Goal: Information Seeking & Learning: Learn about a topic

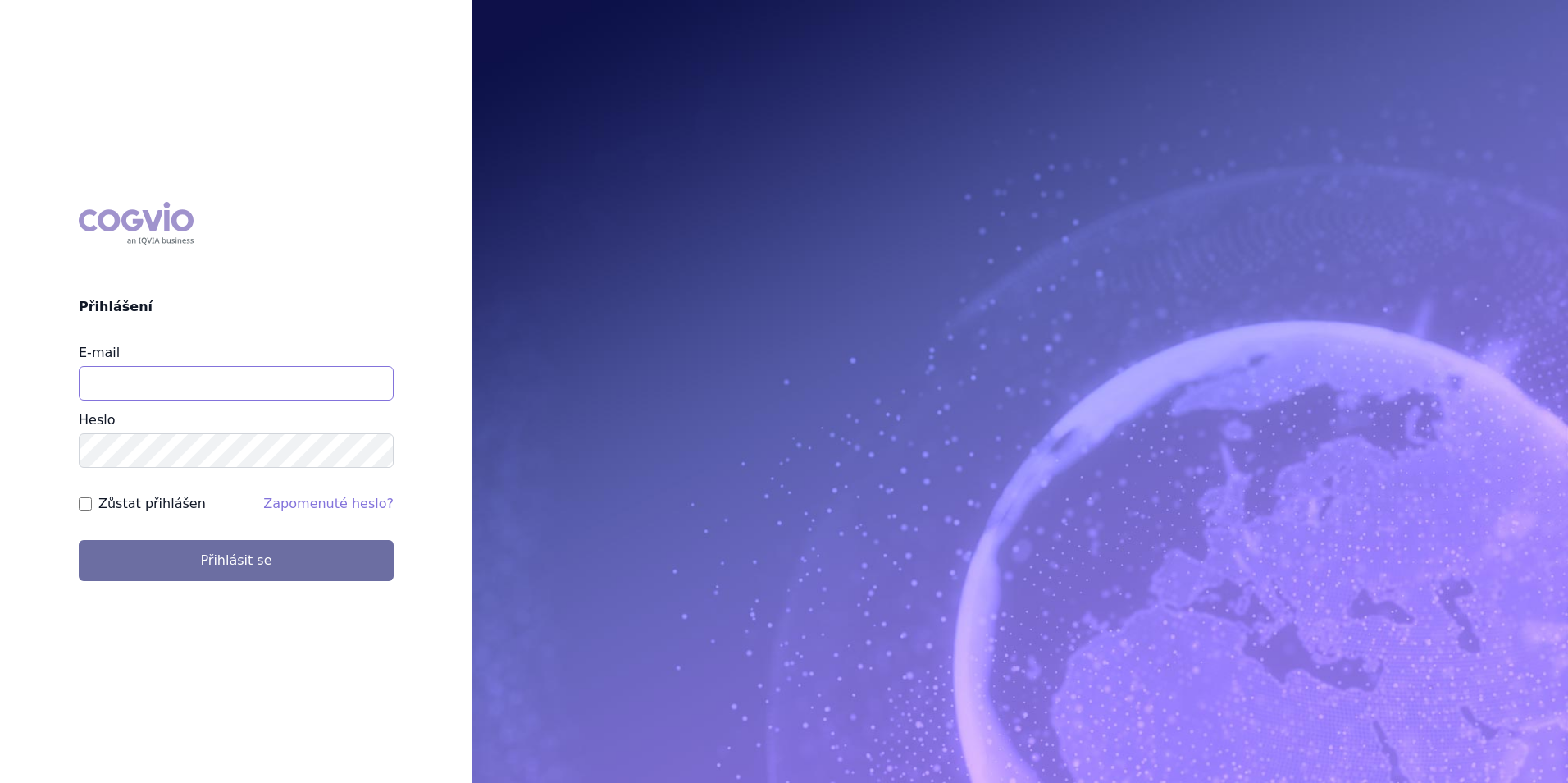
drag, startPoint x: 0, startPoint y: 0, endPoint x: 327, endPoint y: 379, distance: 500.6
click at [327, 379] on input "E-mail" at bounding box center [236, 383] width 315 height 34
type input "klara.koubkova.ext@boehringer-ingelheim.com"
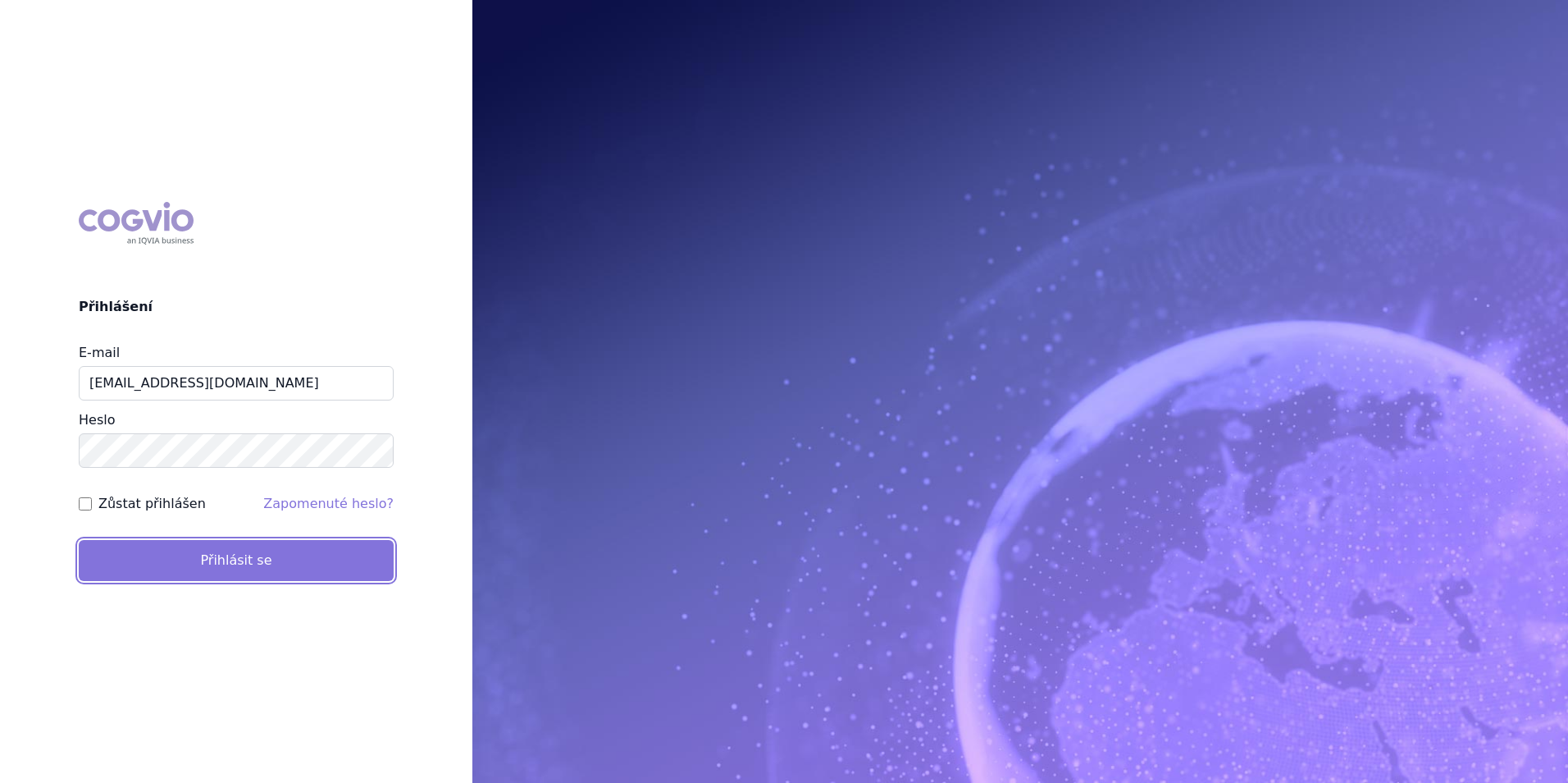
click at [206, 555] on button "Přihlásit se" at bounding box center [236, 560] width 315 height 41
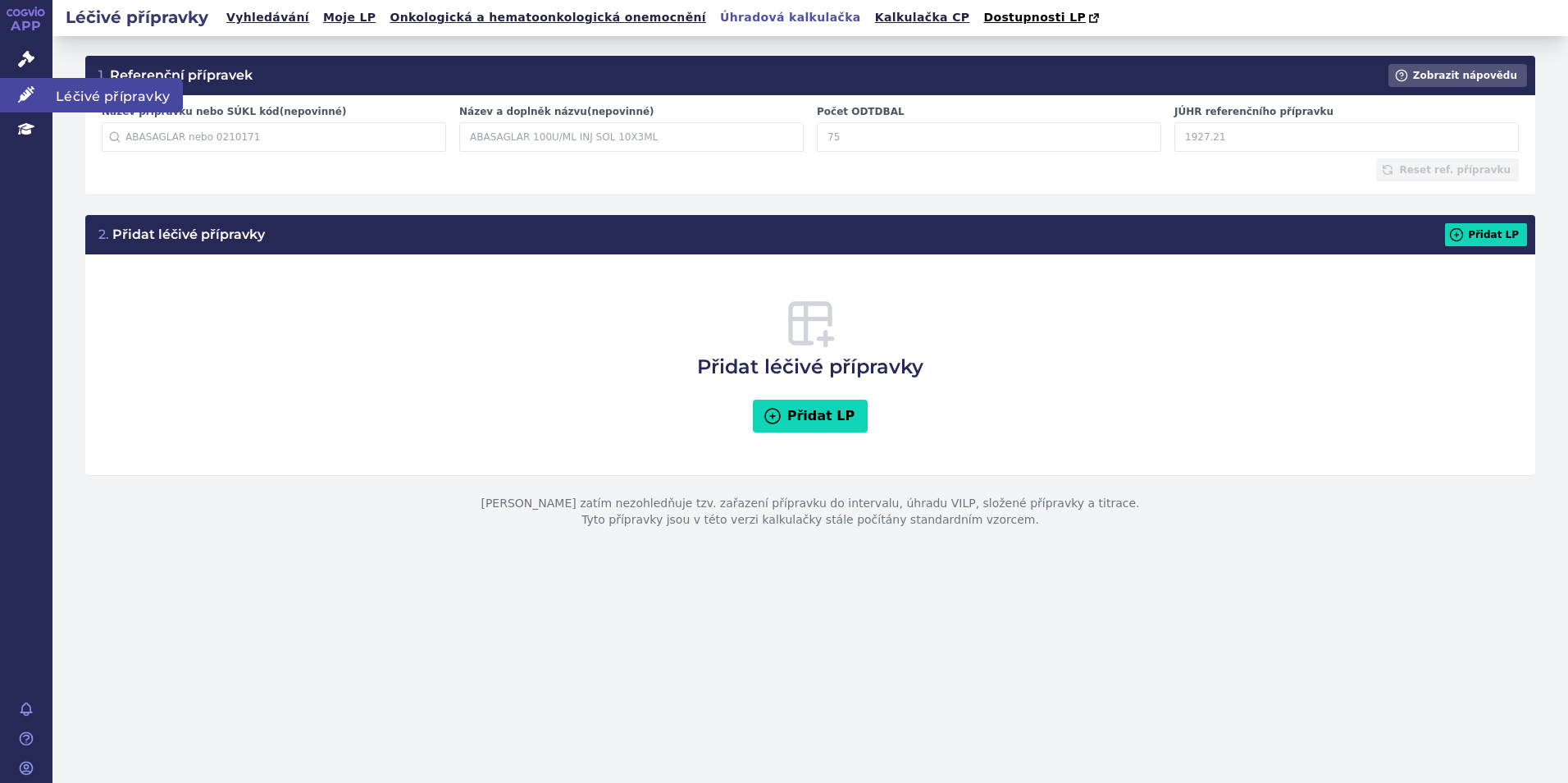
click at [34, 99] on link "Léčivé přípravky" at bounding box center [26, 95] width 53 height 34
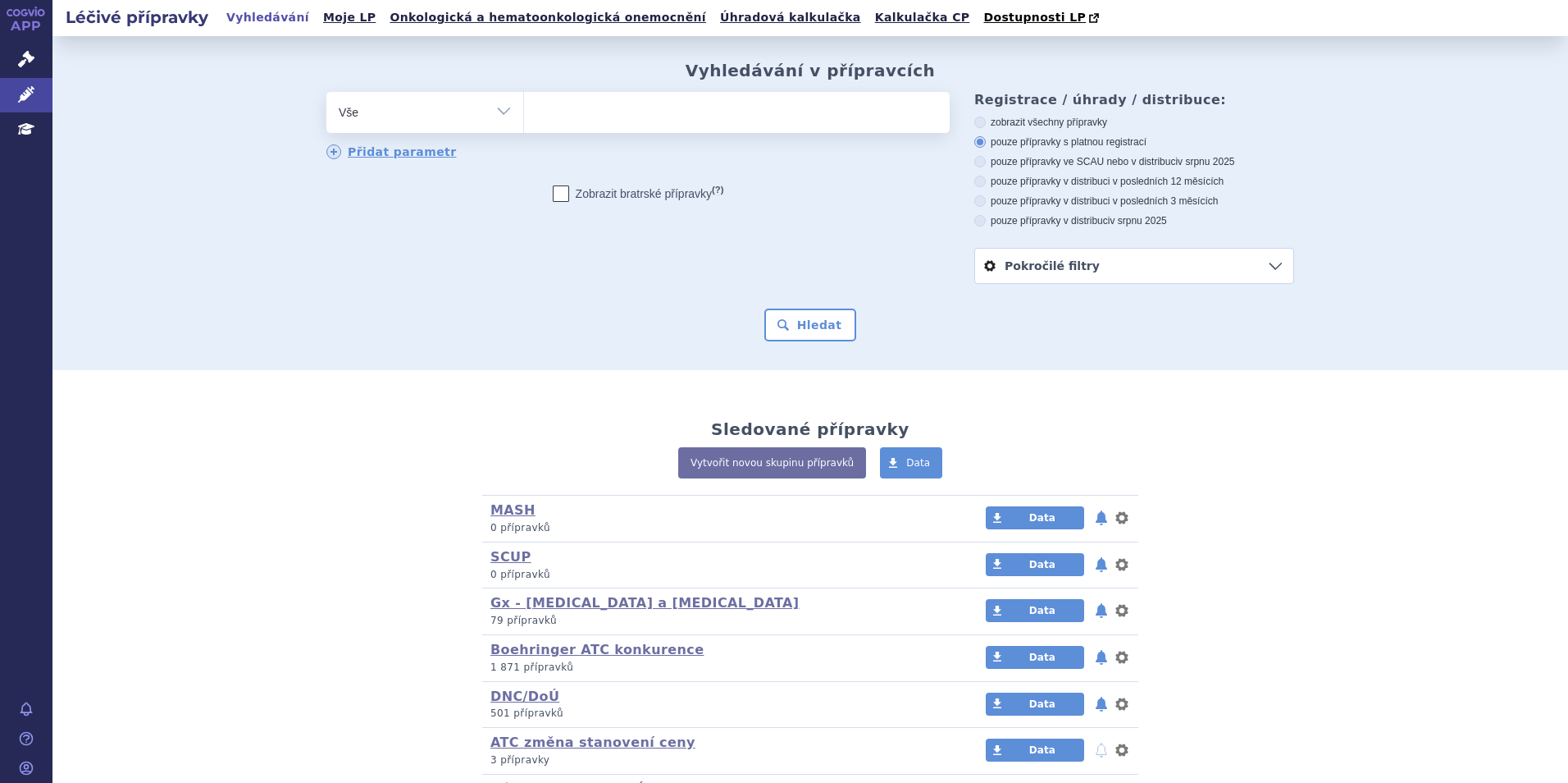
click at [630, 109] on ul at bounding box center [736, 109] width 425 height 34
click at [524, 109] on select at bounding box center [524, 111] width 1 height 41
click at [630, 109] on ul at bounding box center [736, 109] width 425 height 34
click at [524, 109] on select at bounding box center [524, 111] width 1 height 41
click at [627, 117] on ul at bounding box center [736, 109] width 425 height 34
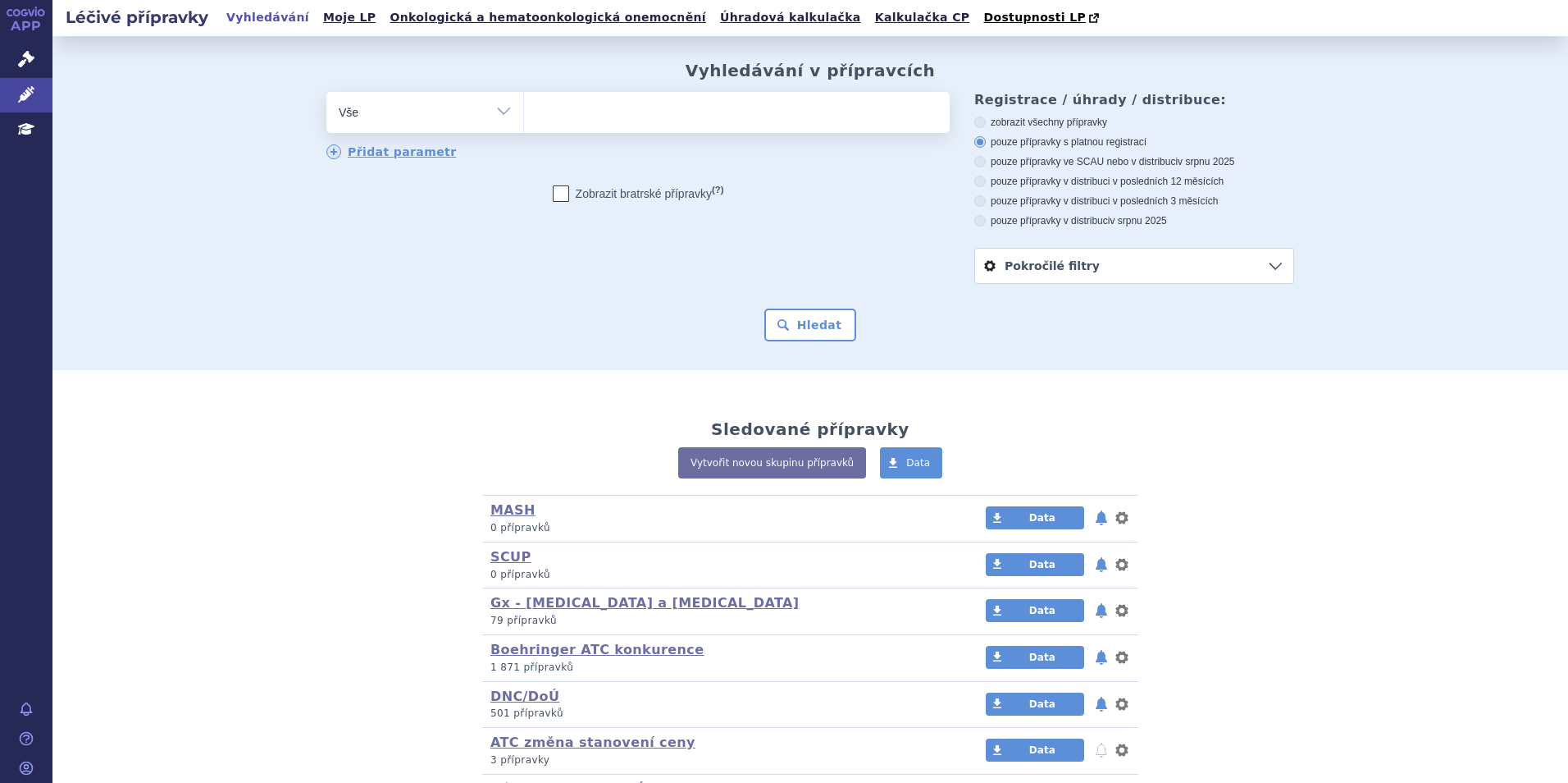
click at [524, 117] on select at bounding box center [524, 111] width 1 height 41
type input "ja"
type input "jar"
type input "jard"
type input "jardia"
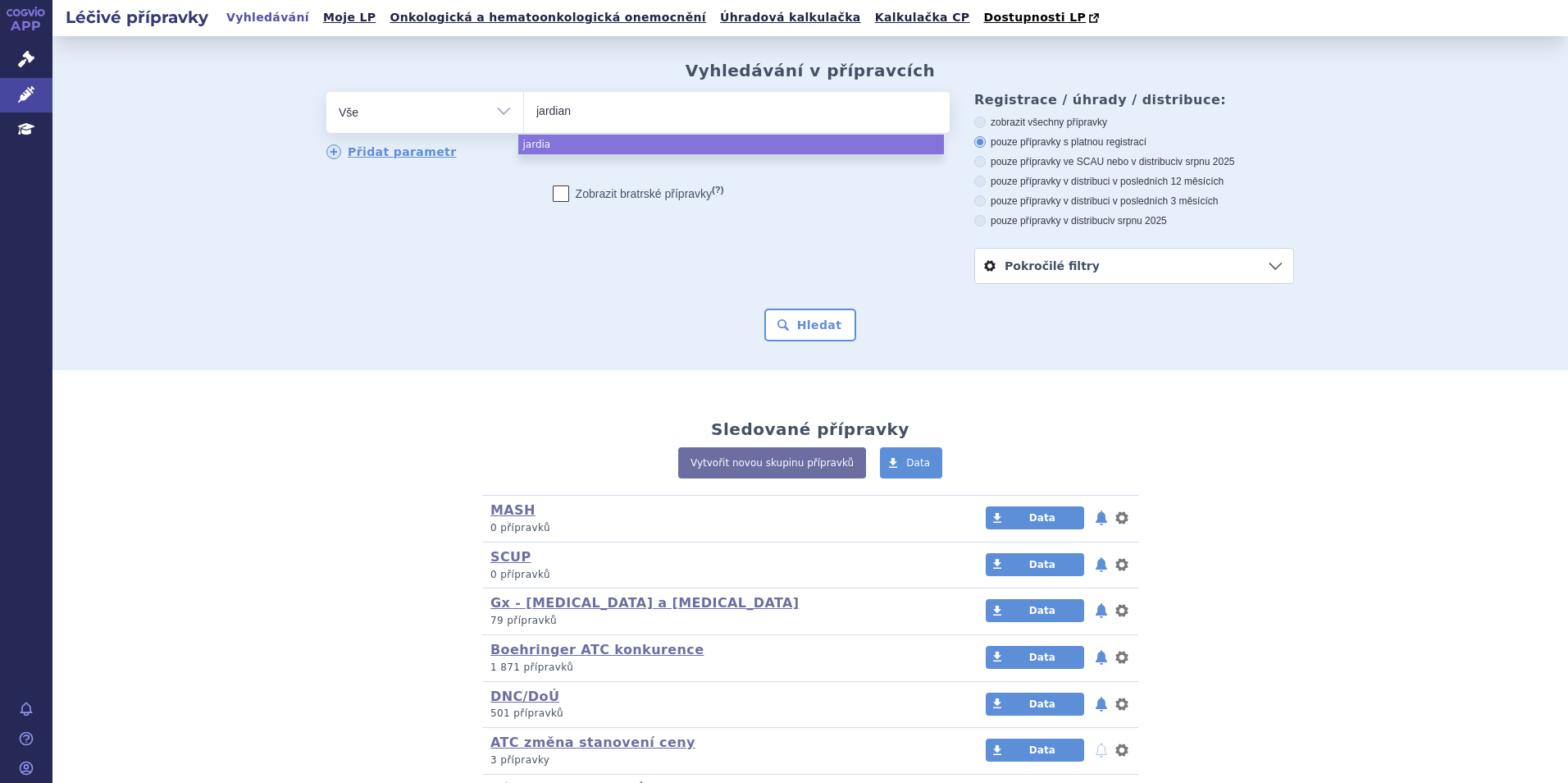
type input "jardianc"
type input "[MEDICAL_DATA]"
select select "[MEDICAL_DATA]"
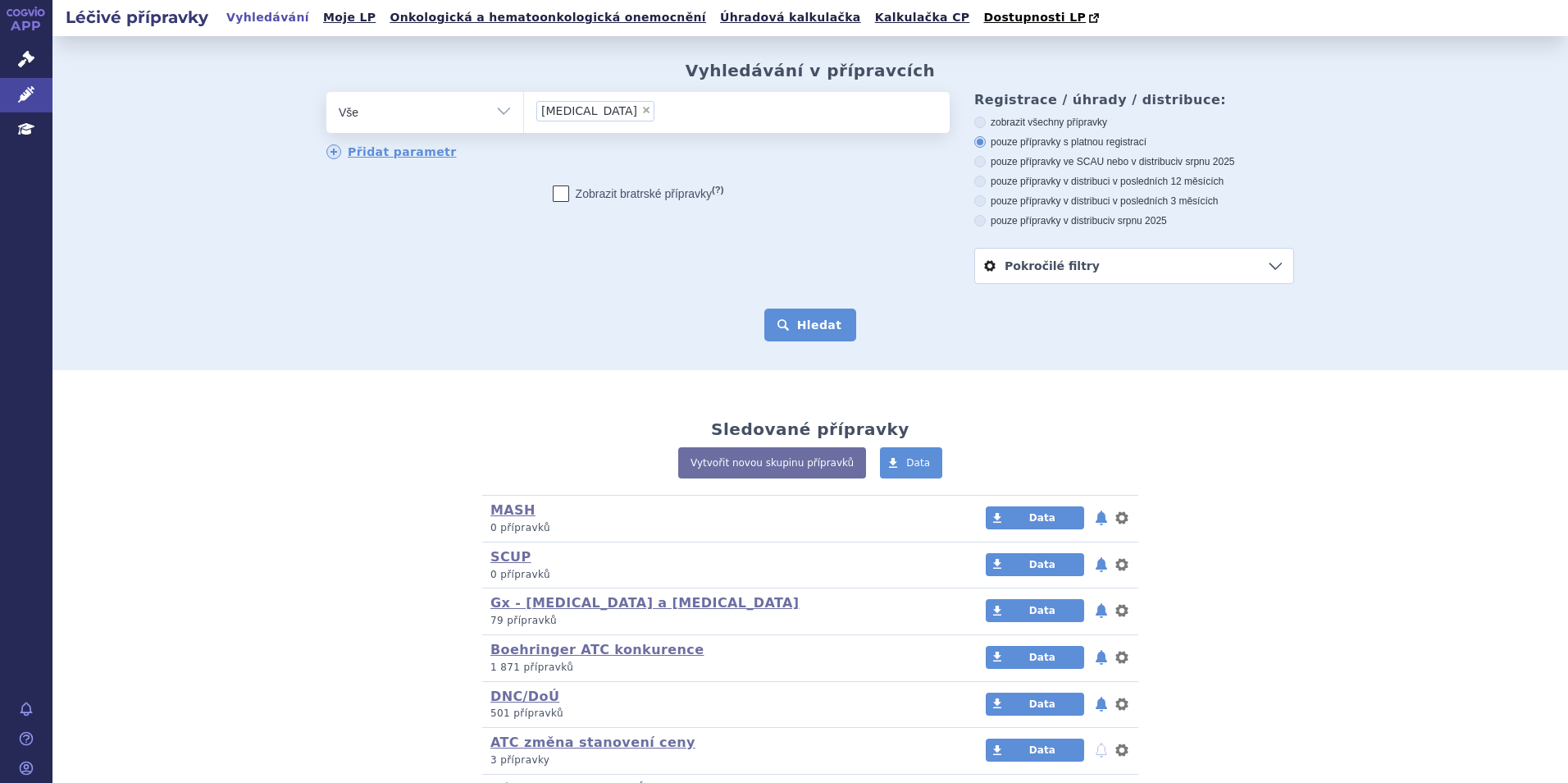
click at [806, 330] on button "Hledat" at bounding box center [810, 324] width 93 height 33
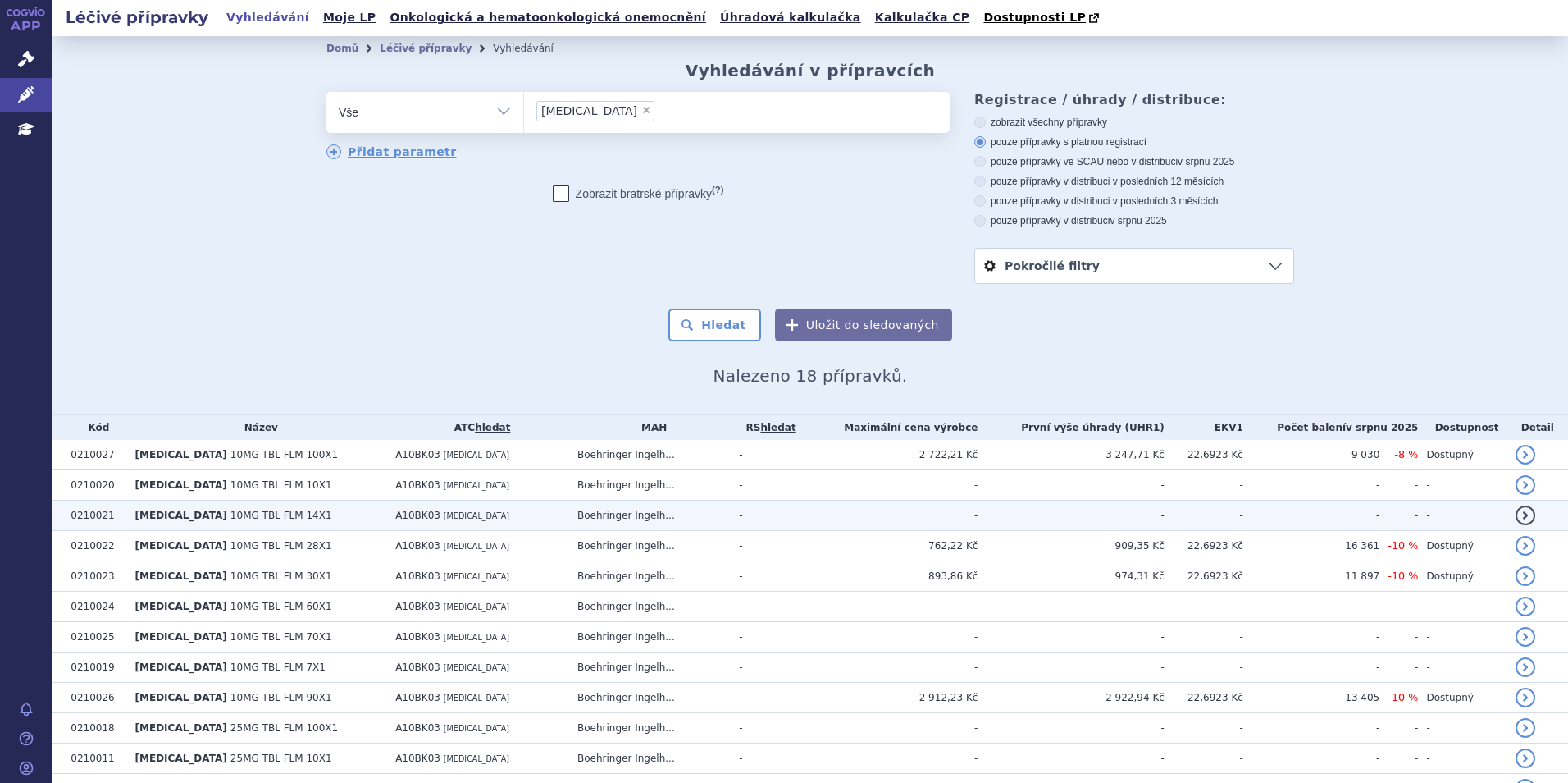
scroll to position [164, 0]
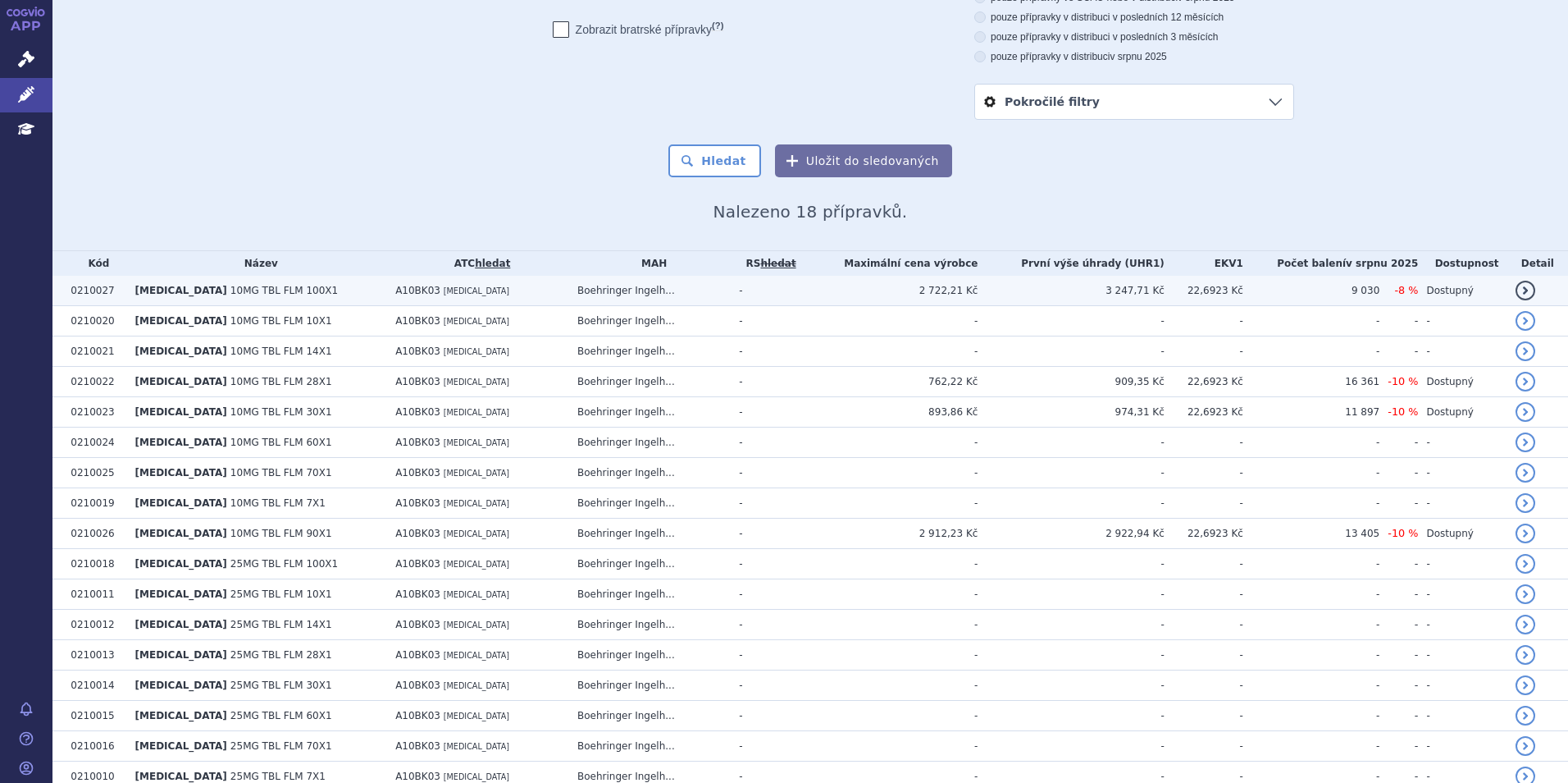
click at [516, 290] on td "A10BK03 [MEDICAL_DATA]" at bounding box center [478, 291] width 182 height 31
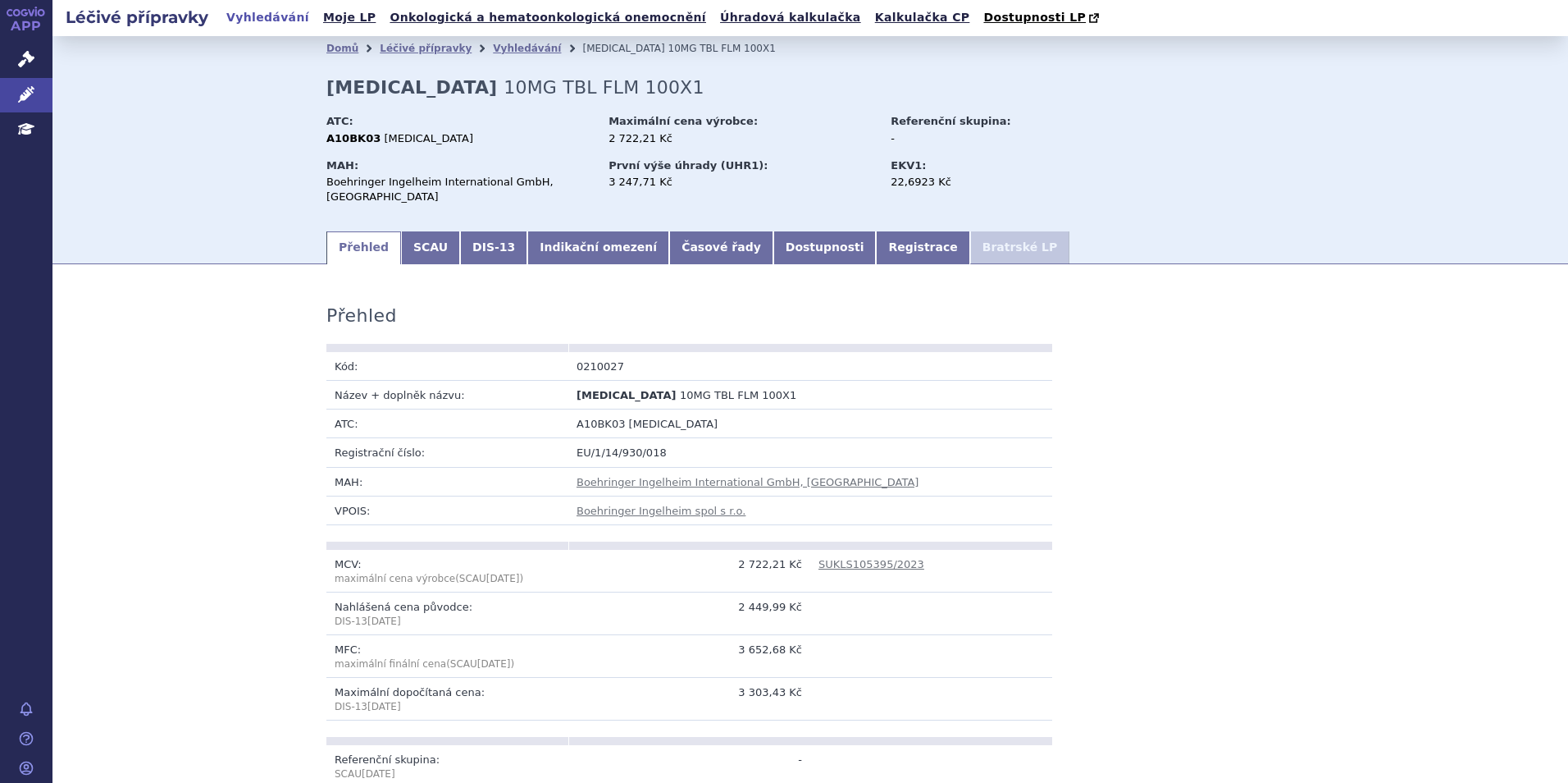
click at [577, 257] on link "Indikační omezení" at bounding box center [598, 247] width 142 height 33
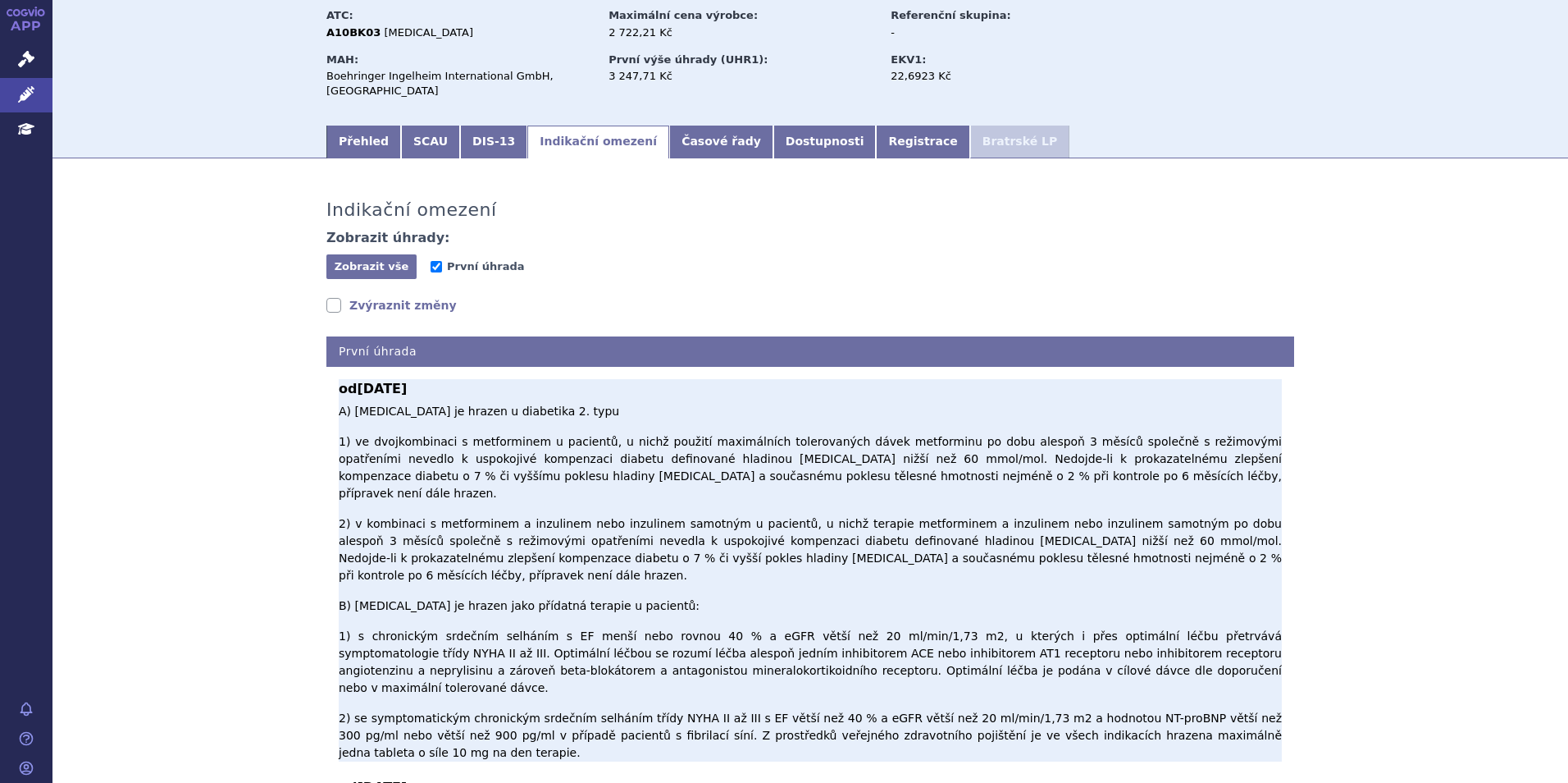
scroll to position [246, 0]
